Goal: Information Seeking & Learning: Learn about a topic

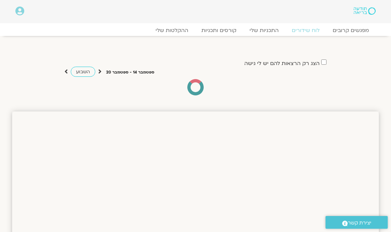
click at [174, 29] on link "ההקלטות שלי" at bounding box center [172, 30] width 46 height 7
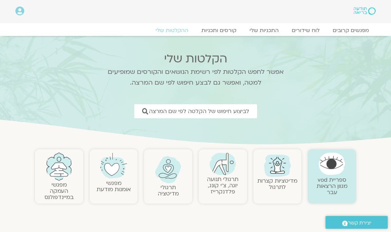
click at [223, 113] on span "לביצוע חיפוש של הקלטה לפי שם המרצה" at bounding box center [199, 111] width 100 height 6
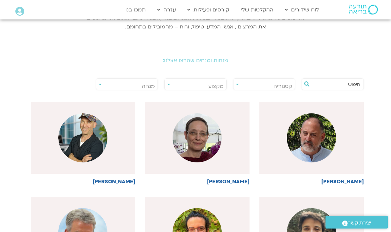
scroll to position [106, 0]
click at [302, 86] on button at bounding box center [307, 85] width 10 height 12
click at [307, 85] on icon at bounding box center [306, 83] width 5 height 5
click at [351, 83] on input "text" at bounding box center [336, 84] width 48 height 11
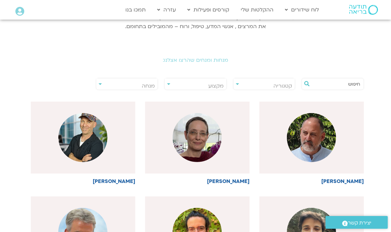
scroll to position [106, 0]
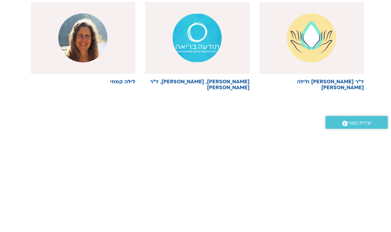
type input "לילה"
click at [107, 114] on img at bounding box center [82, 138] width 49 height 49
click at [99, 12] on div "Main Menu לוח שידורים לוח שידורים יומי תכניה שבועית ההקלטות שלי קורסים ופעילות …" at bounding box center [201, 10] width 242 height 12
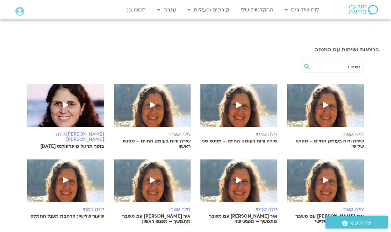
scroll to position [124, 0]
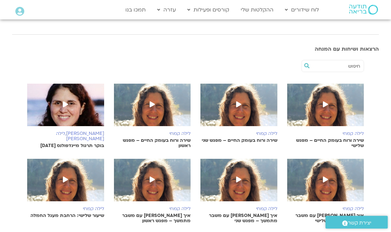
click at [160, 111] on img at bounding box center [152, 108] width 77 height 49
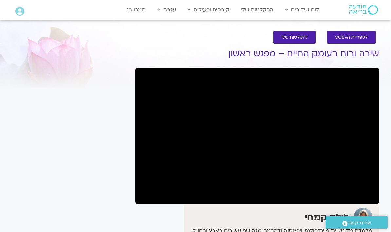
click at [2, 33] on section "לספריית ה-VOD להקלטות שלי שירה ורוח בעומק החיים – מפגש ראשון לילה [PERSON_NAME]…" at bounding box center [195, 170] width 391 height 291
click at [390, 177] on section "לספריית ה-VOD להקלטות שלי שירה ורוח בעומק החיים – מפגש ראשון לילה קמחי מלמדת מד…" at bounding box center [195, 170] width 391 height 291
